Goal: Check status

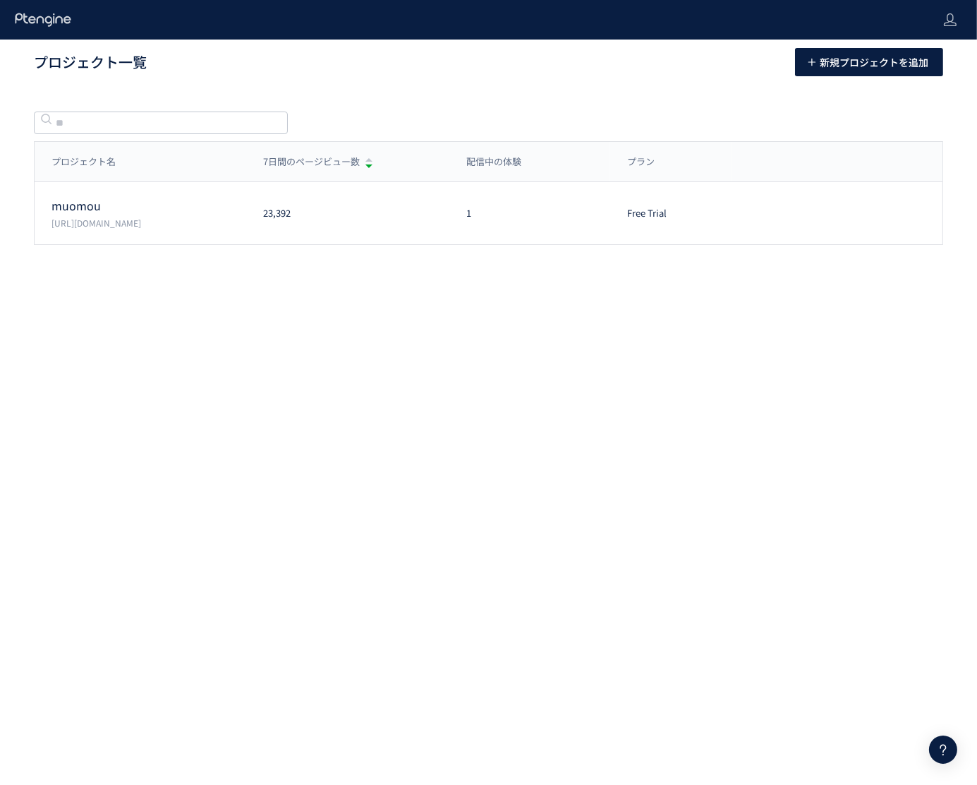
click at [99, 228] on div "muomou [URL][DOMAIN_NAME] 23,392 1 Free Trial プラン確認・購入 プロジェクト設定" at bounding box center [489, 213] width 909 height 62
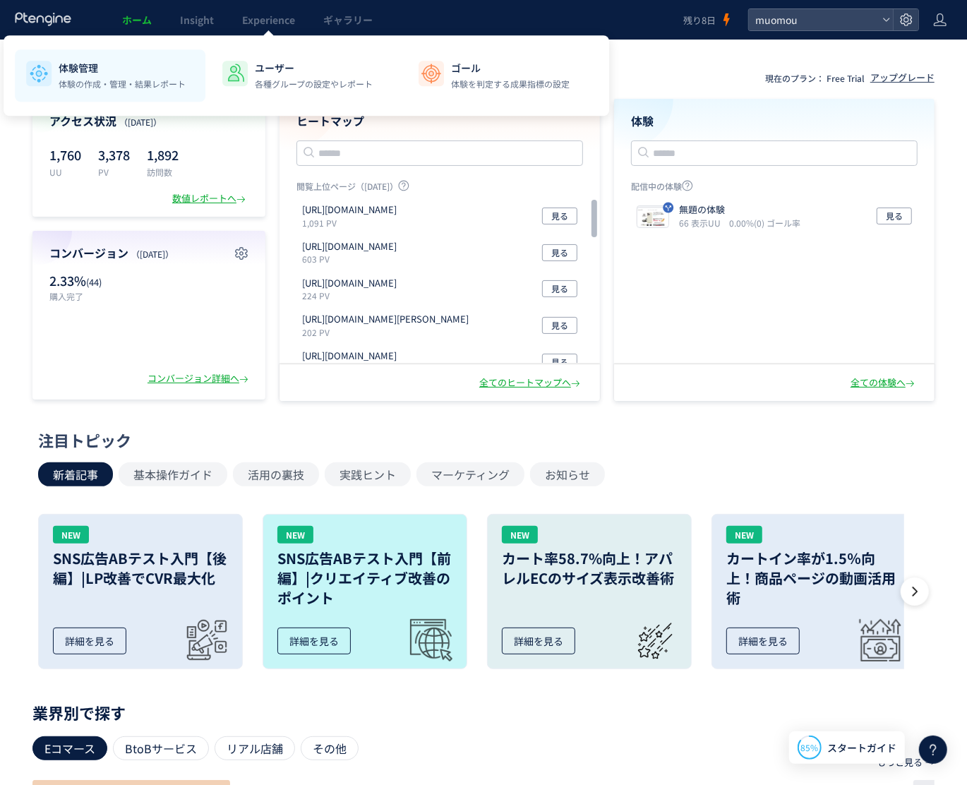
click at [102, 71] on p "体験管理" at bounding box center [122, 68] width 127 height 14
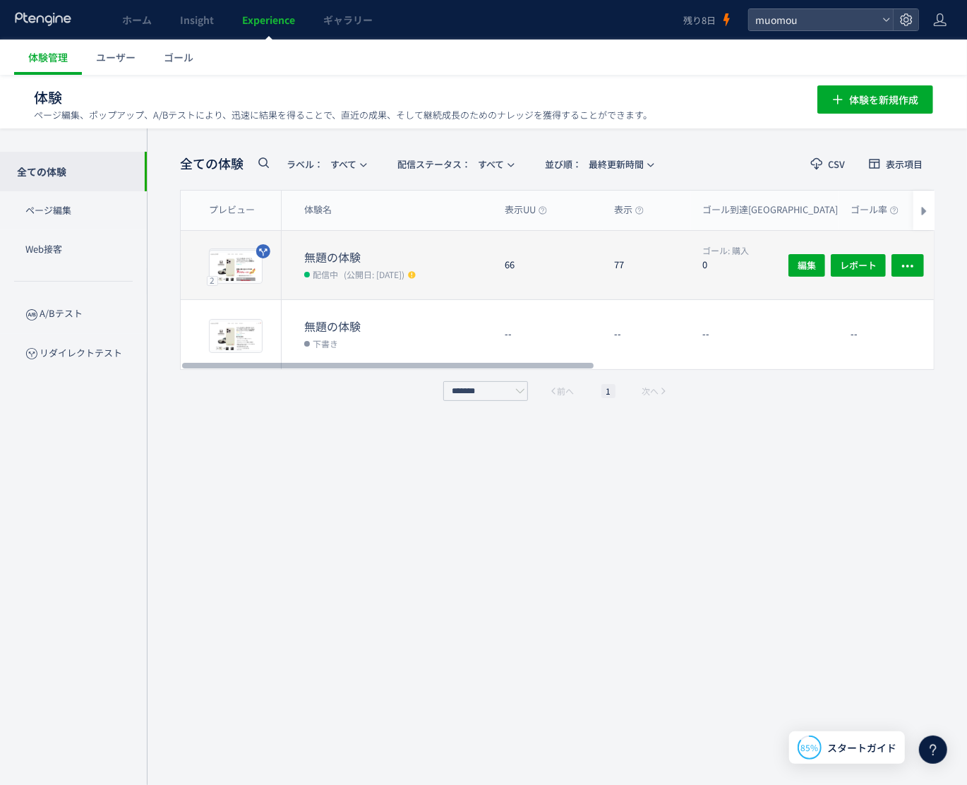
click at [428, 255] on dt "無題の体験" at bounding box center [398, 257] width 189 height 16
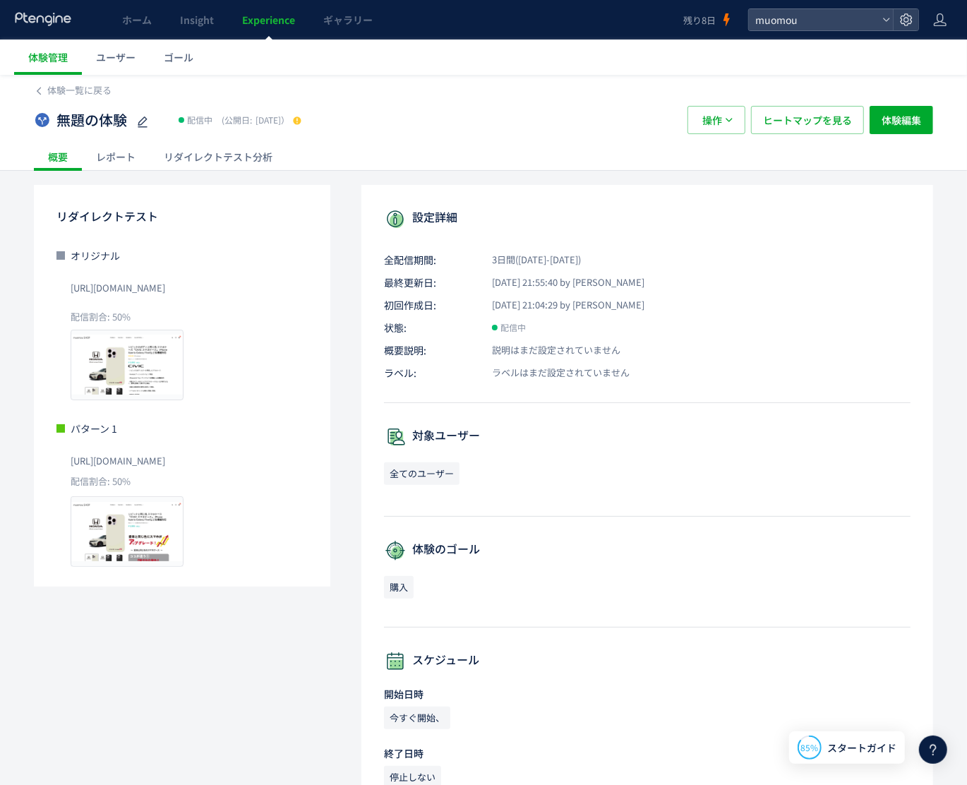
click at [218, 156] on div "リダイレクトテスト分析" at bounding box center [218, 157] width 137 height 28
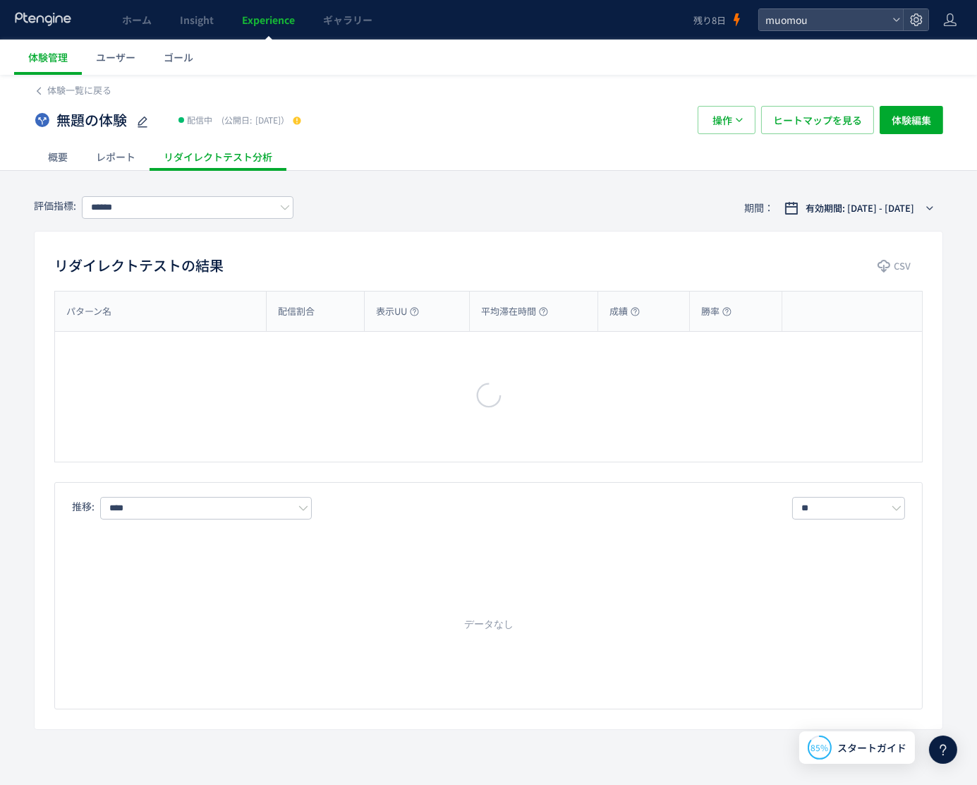
type input "**"
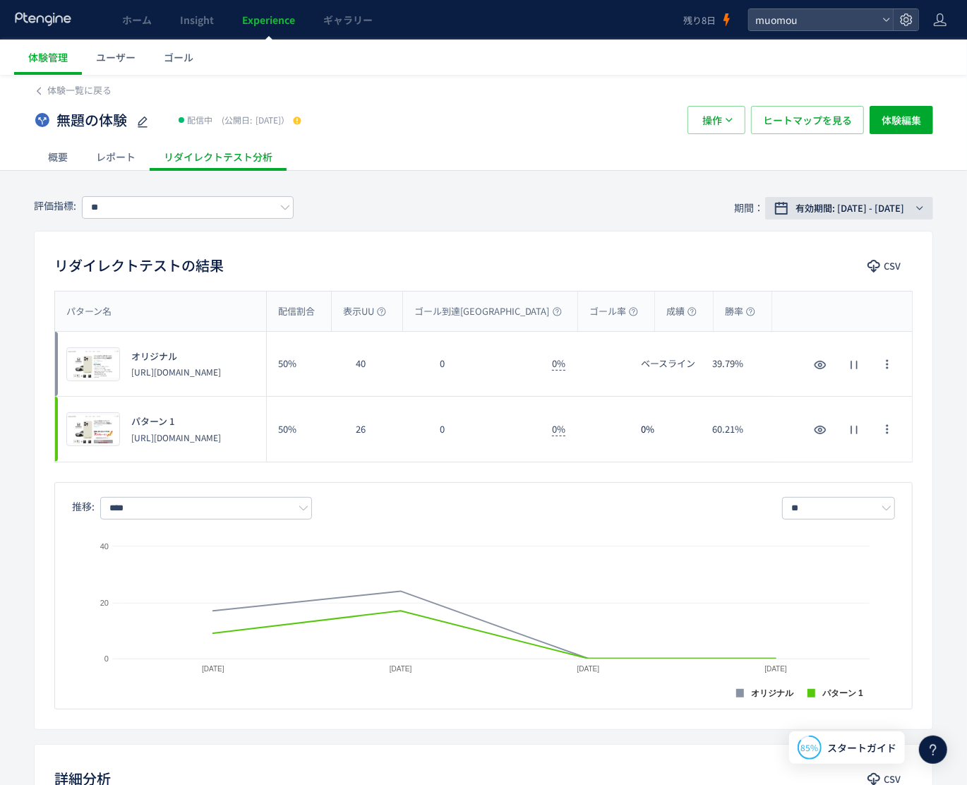
click at [884, 209] on span "有効期間: [DATE] - [DATE]" at bounding box center [849, 208] width 109 height 14
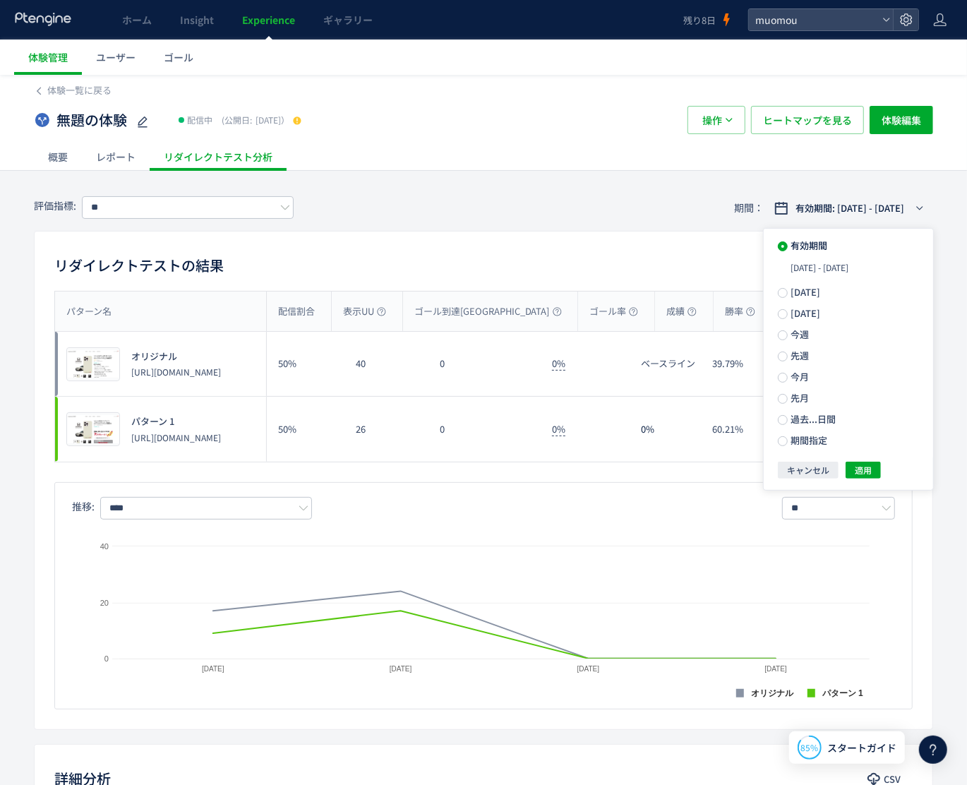
click at [117, 152] on div "レポート" at bounding box center [116, 157] width 68 height 28
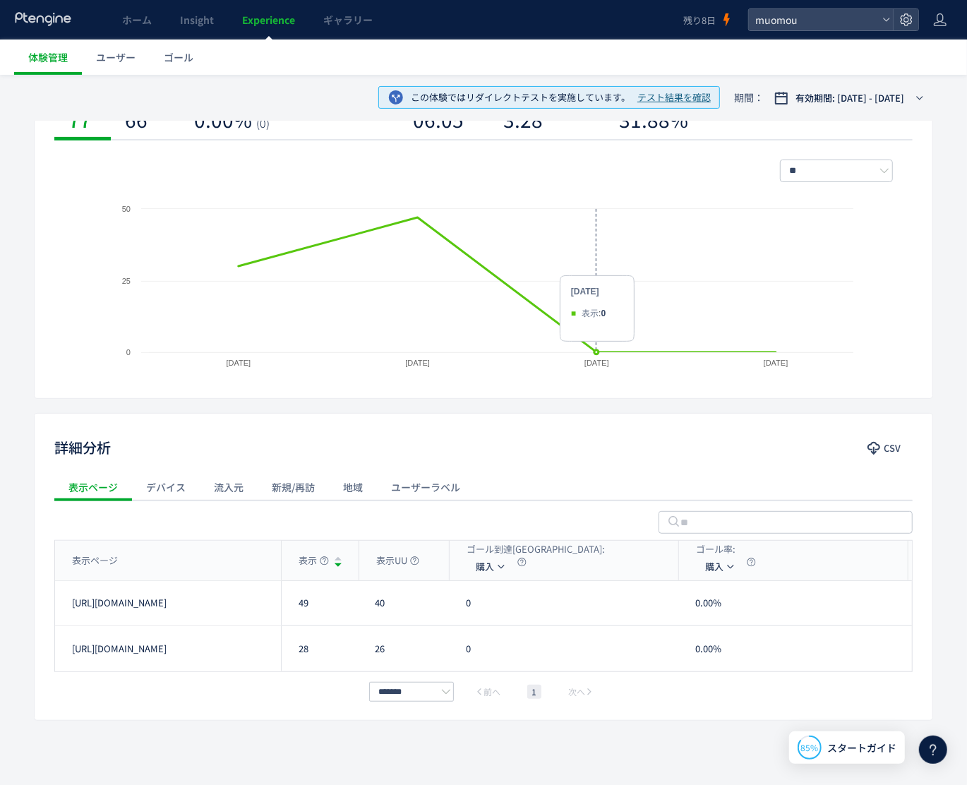
scroll to position [205, 0]
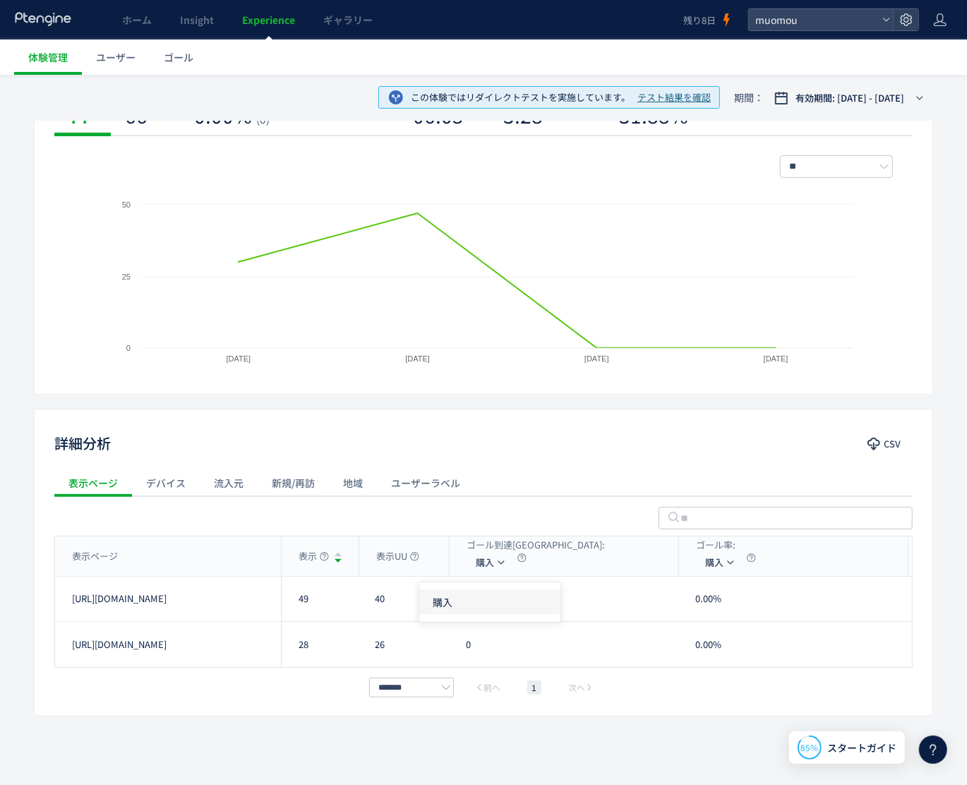
click at [0, 0] on li "購入" at bounding box center [0, 0] width 0 height 0
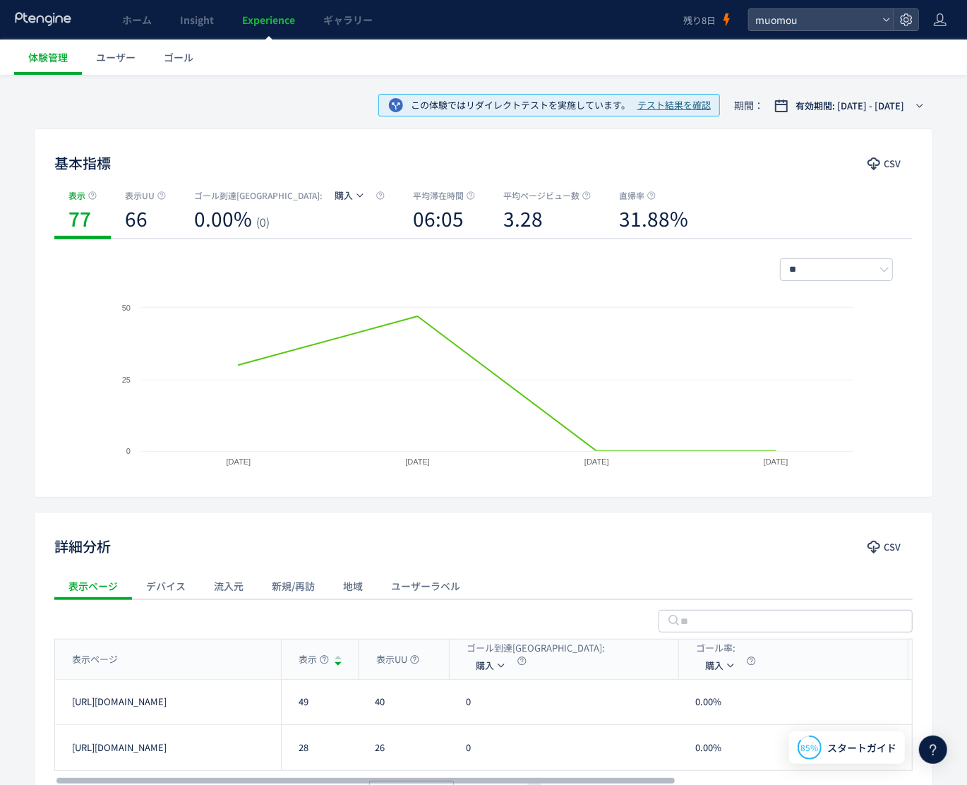
scroll to position [0, 0]
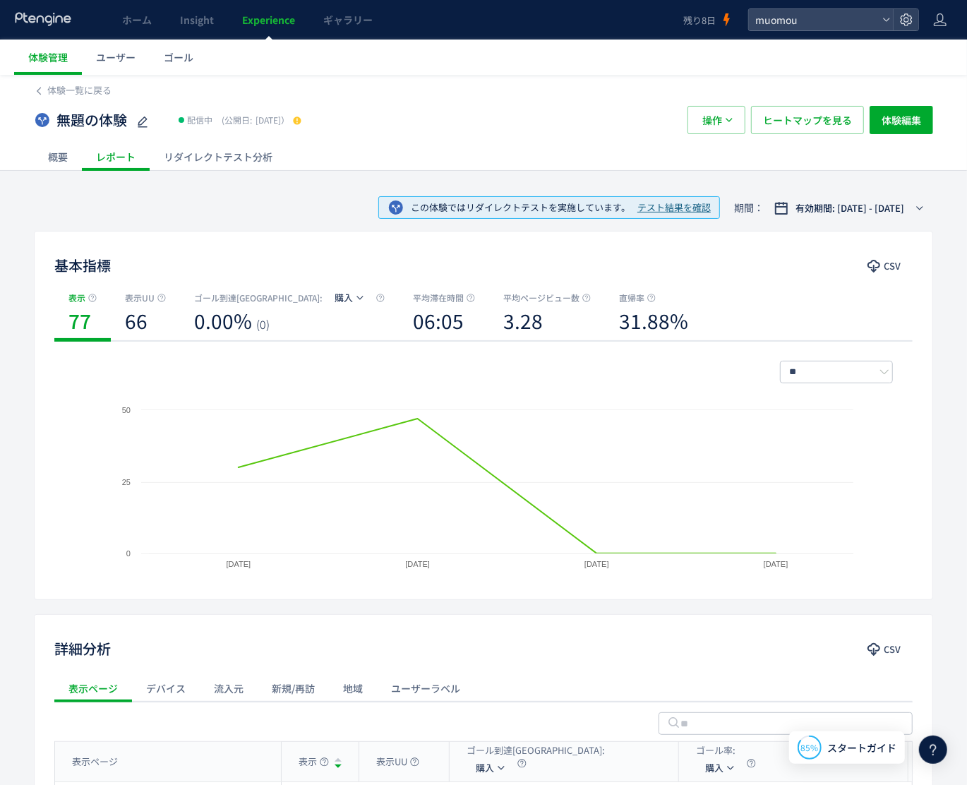
click at [51, 157] on div "概要" at bounding box center [58, 157] width 48 height 28
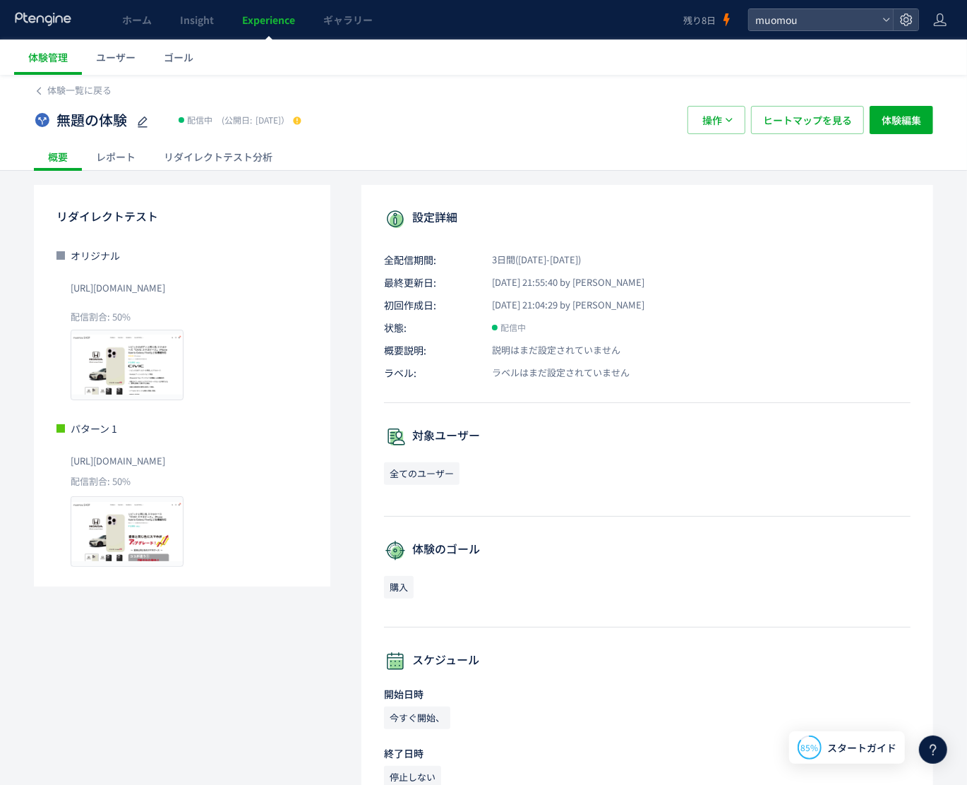
click at [238, 155] on div "リダイレクトテスト分析" at bounding box center [218, 157] width 137 height 28
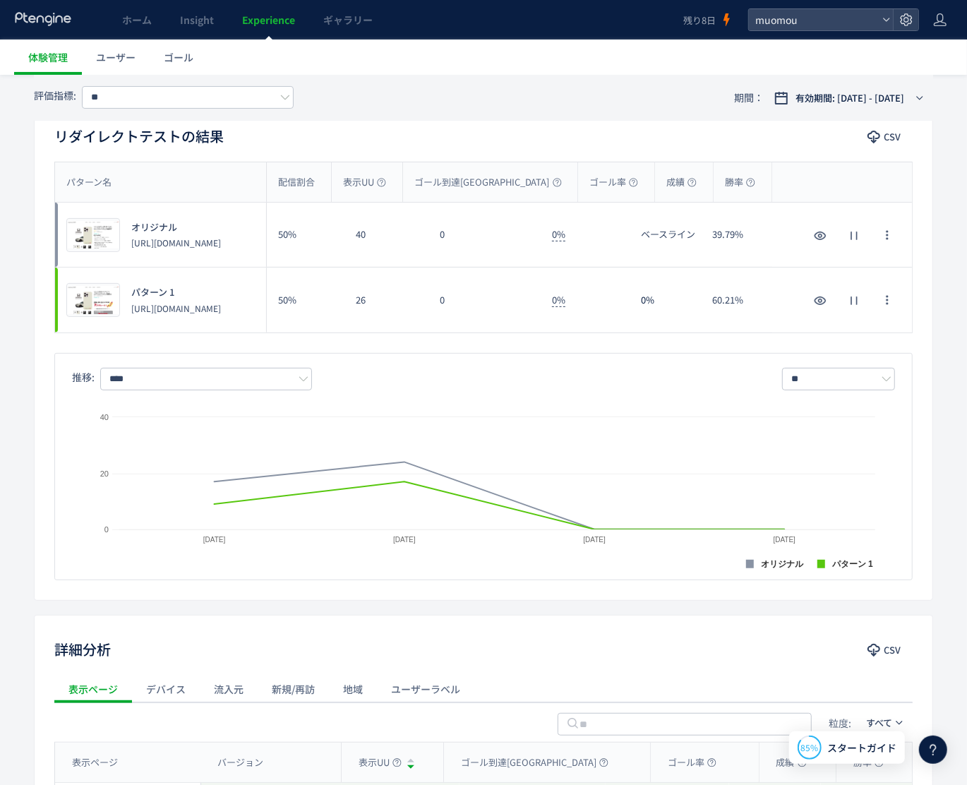
scroll to position [71, 0]
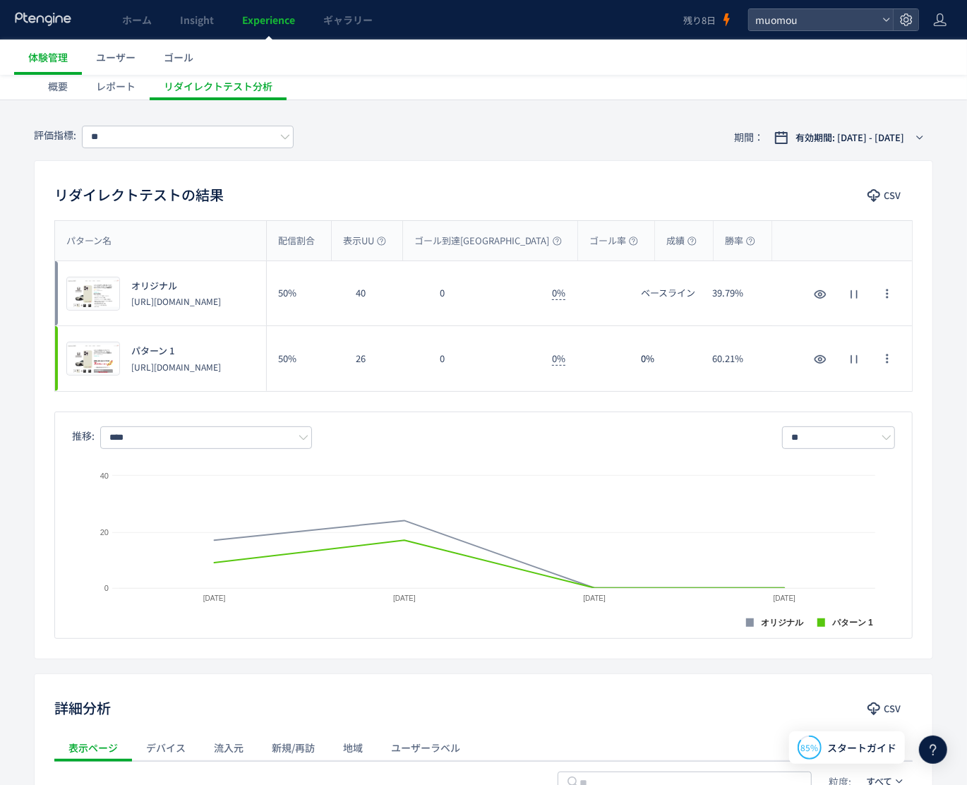
click at [113, 84] on div "レポート" at bounding box center [116, 86] width 68 height 28
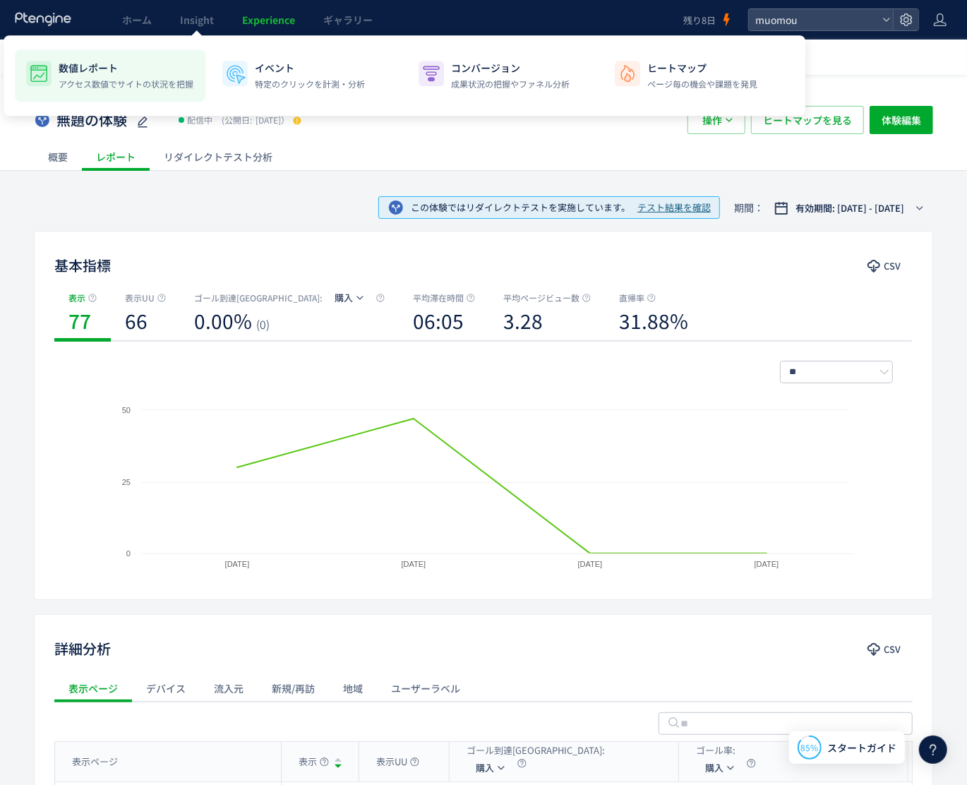
click at [211, 58] on li "数値レポート アクセス数値でサイトの状況を把握" at bounding box center [306, 75] width 190 height 52
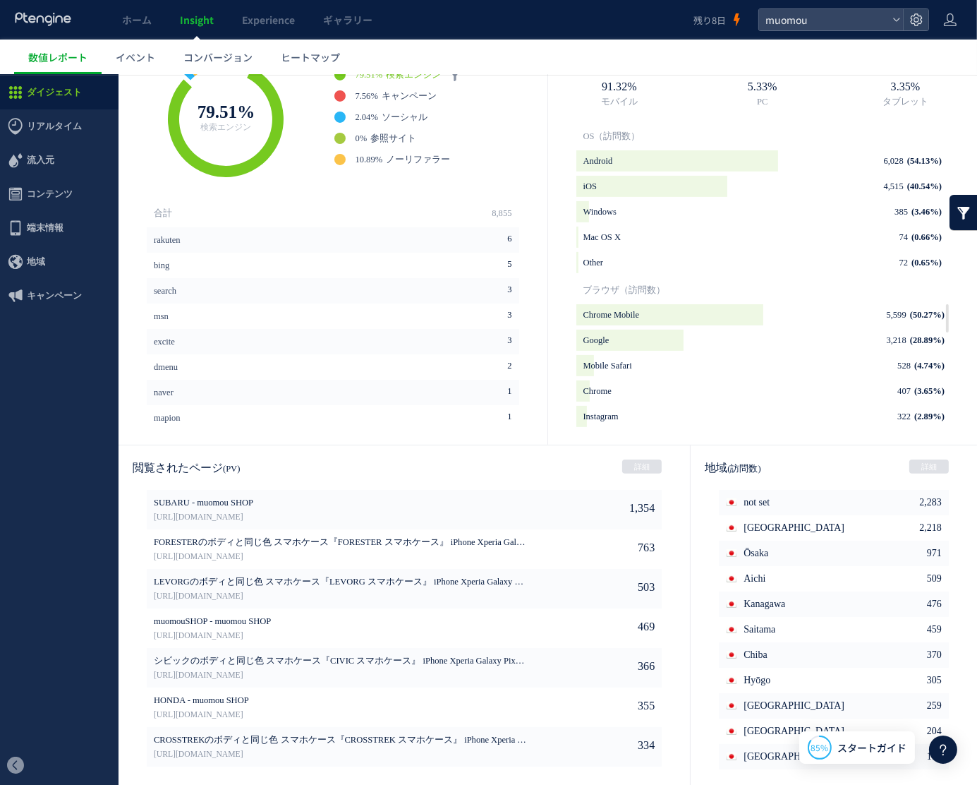
scroll to position [329, 0]
